Goal: Task Accomplishment & Management: Understand process/instructions

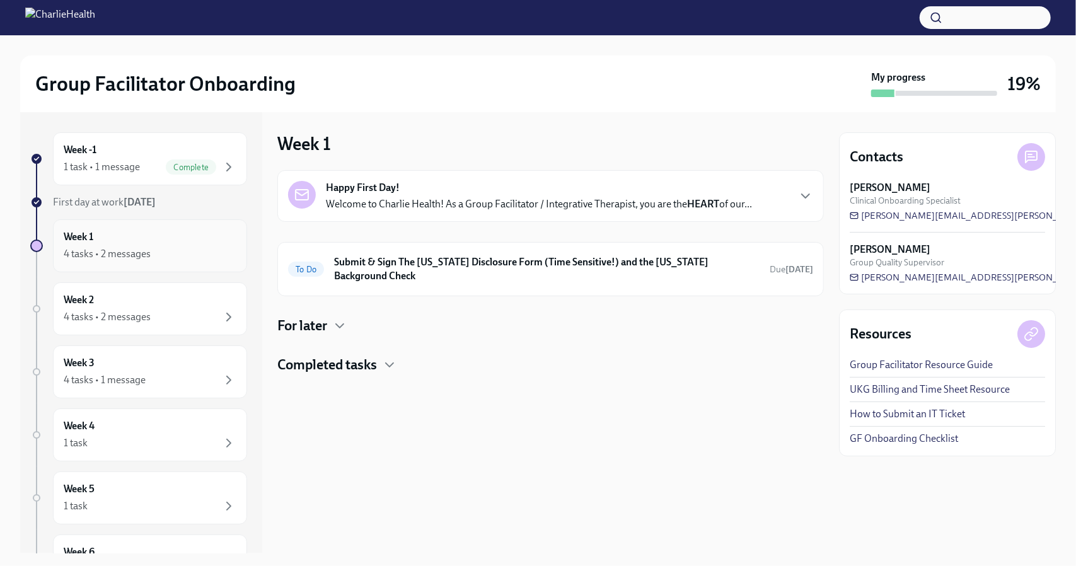
click at [125, 255] on div "4 tasks • 2 messages" at bounding box center [107, 254] width 87 height 14
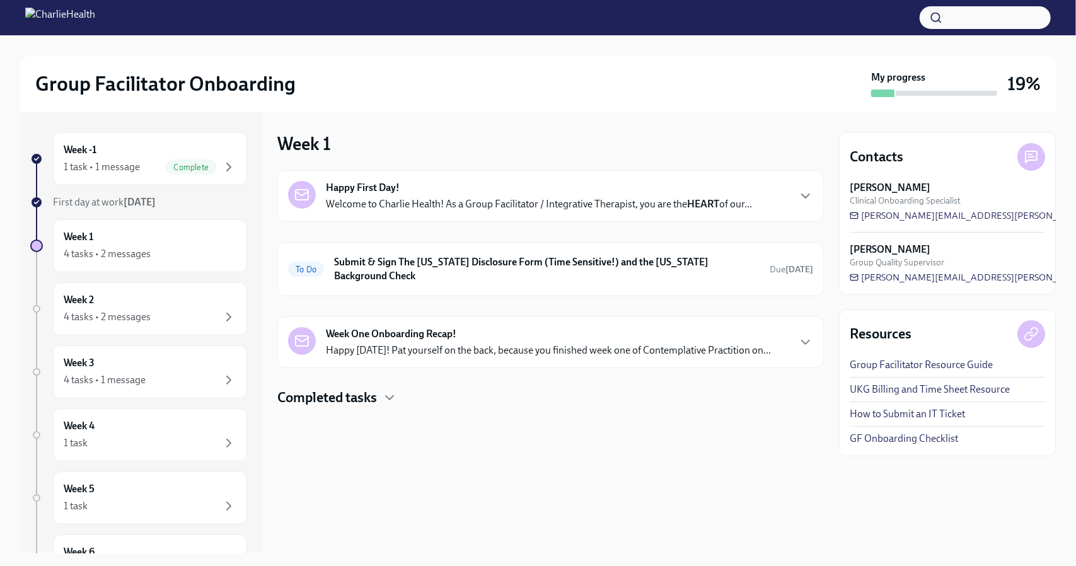
click at [376, 388] on h4 "Completed tasks" at bounding box center [327, 397] width 100 height 19
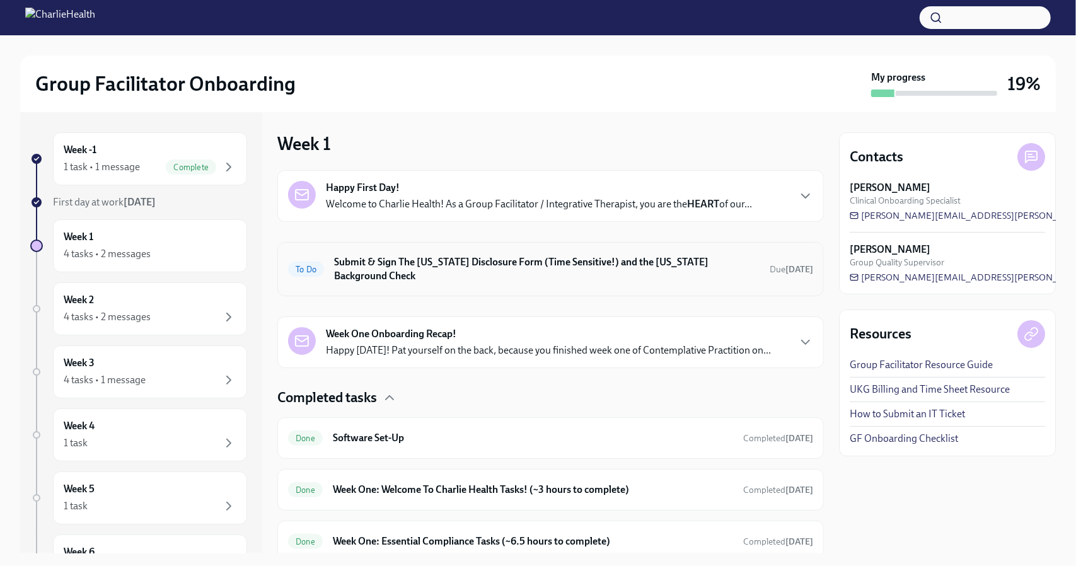
scroll to position [47, 0]
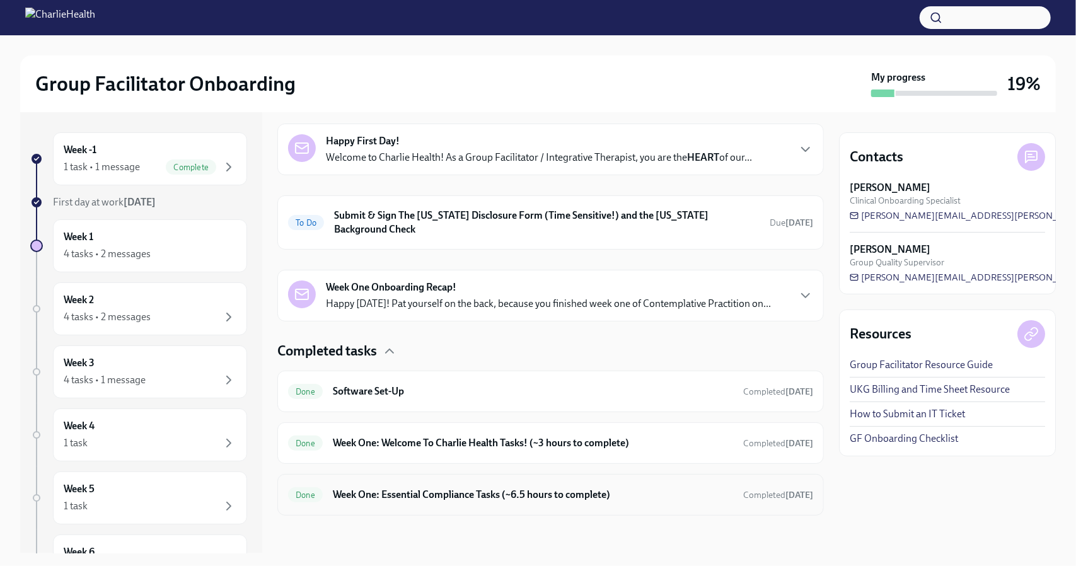
drag, startPoint x: 545, startPoint y: 505, endPoint x: 502, endPoint y: 489, distance: 45.1
click at [502, 489] on h6 "Week One: Essential Compliance Tasks (~6.5 hours to complete)" at bounding box center [533, 495] width 400 height 14
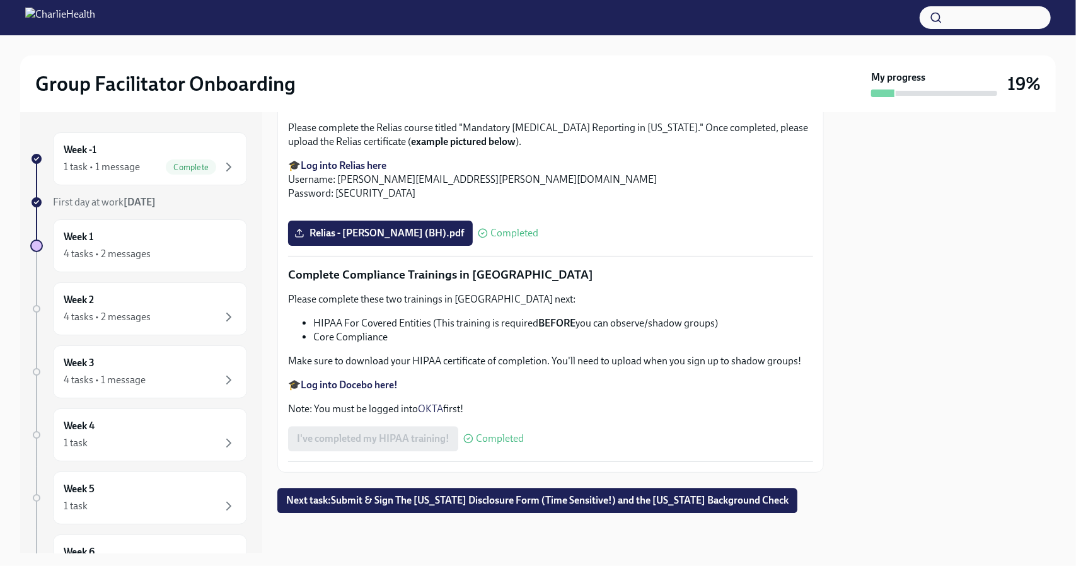
scroll to position [2911, 0]
click at [424, 497] on span "Next task : Submit & Sign The Utah Disclosure Form (Time Sensitive!) and the Lo…" at bounding box center [537, 500] width 502 height 13
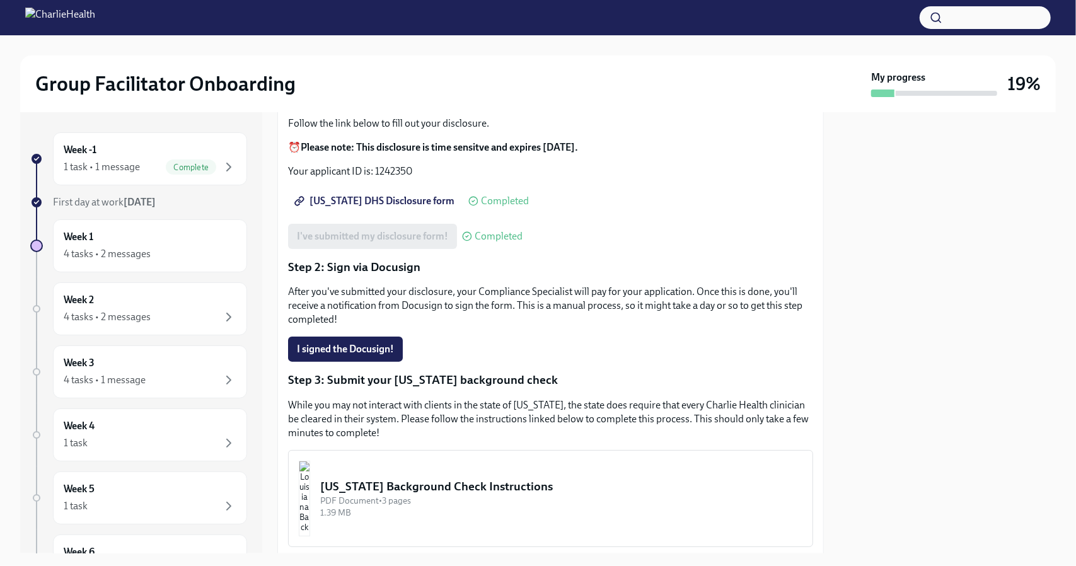
scroll to position [274, 0]
